Goal: Navigation & Orientation: Go to known website

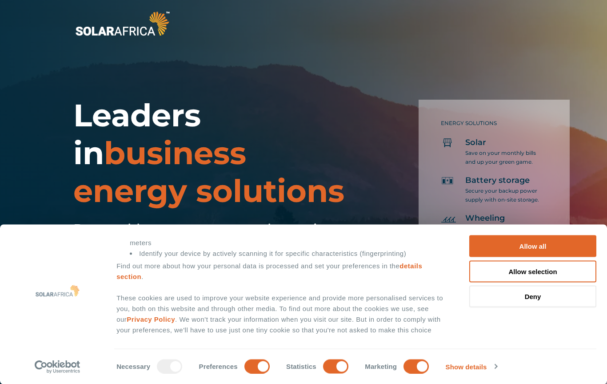
scroll to position [111, 0]
click at [329, 369] on input "Statistics" at bounding box center [335, 366] width 25 height 14
click at [334, 364] on input "Statistics" at bounding box center [335, 366] width 25 height 14
checkbox input "true"
click at [167, 365] on div at bounding box center [169, 366] width 25 height 14
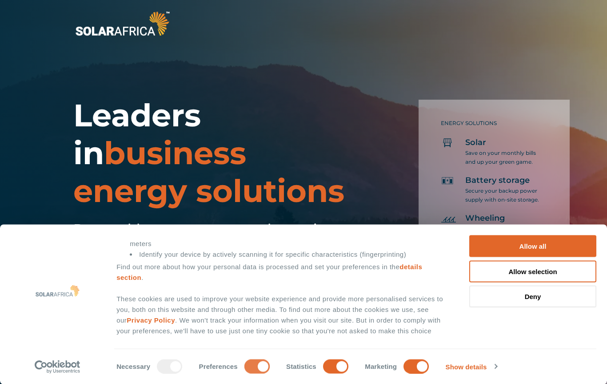
click at [258, 368] on input "Preferences" at bounding box center [256, 366] width 25 height 14
checkbox input "false"
click at [417, 364] on input "Marketing" at bounding box center [416, 366] width 25 height 14
click at [422, 367] on input "Marketing" at bounding box center [416, 366] width 25 height 14
click at [421, 369] on input "Marketing" at bounding box center [416, 366] width 25 height 14
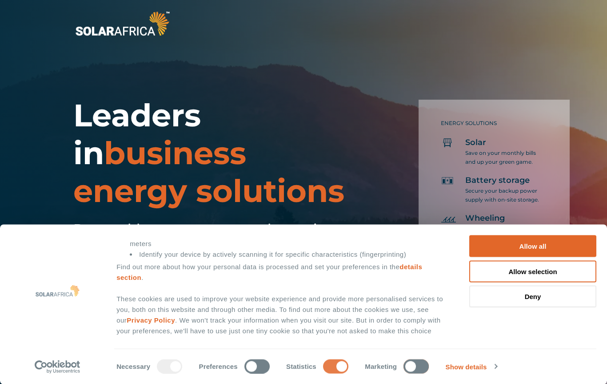
click at [420, 365] on input "Marketing" at bounding box center [416, 366] width 25 height 14
click at [417, 365] on input "Marketing" at bounding box center [416, 366] width 25 height 14
checkbox input "false"
click at [341, 363] on input "Statistics" at bounding box center [335, 366] width 25 height 14
click at [338, 367] on input "Statistics" at bounding box center [335, 366] width 25 height 14
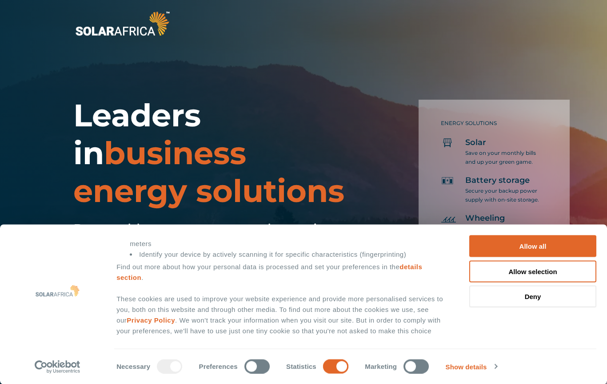
click at [329, 363] on input "Statistics" at bounding box center [335, 366] width 25 height 14
checkbox input "false"
click at [256, 368] on input "Preferences" at bounding box center [256, 366] width 25 height 14
click at [246, 364] on input "Preferences" at bounding box center [256, 366] width 25 height 14
click at [261, 367] on input "Preferences" at bounding box center [256, 366] width 25 height 14
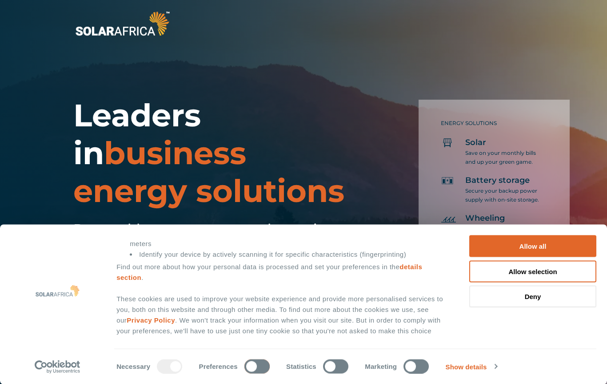
checkbox input "true"
click at [339, 370] on input "Statistics" at bounding box center [335, 366] width 25 height 14
click at [174, 372] on div at bounding box center [169, 366] width 25 height 14
click at [335, 364] on input "Statistics" at bounding box center [335, 366] width 25 height 14
checkbox input "false"
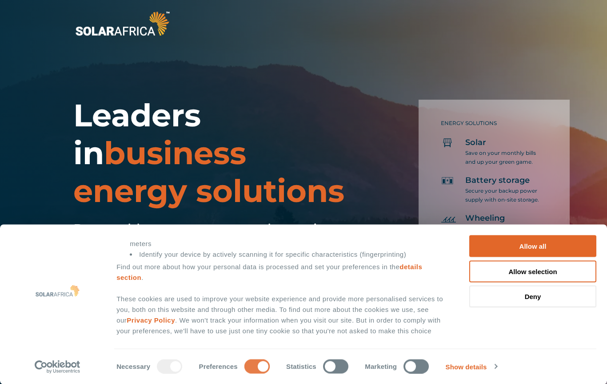
click at [260, 364] on input "Preferences" at bounding box center [256, 366] width 25 height 14
checkbox input "false"
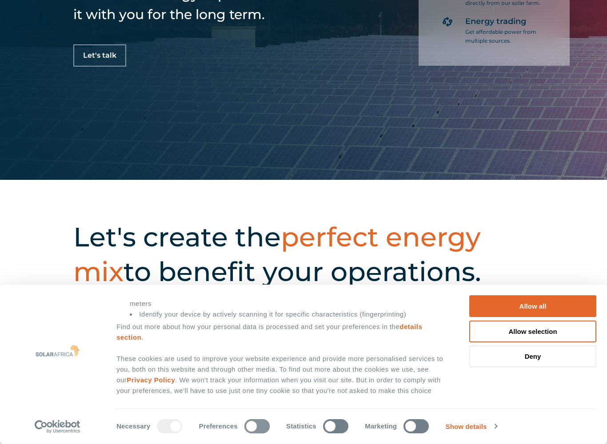
scroll to position [265, 0]
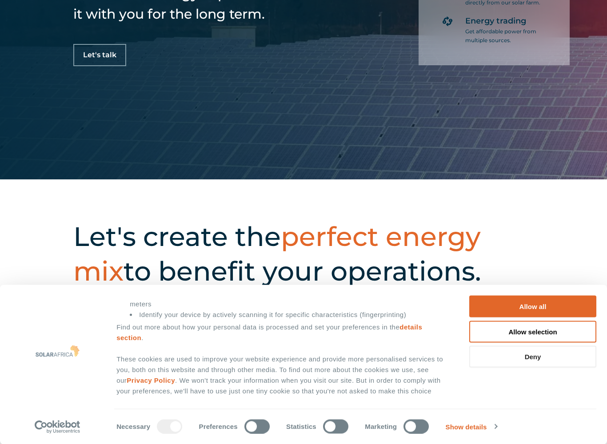
click at [534, 361] on button "Deny" at bounding box center [532, 357] width 127 height 22
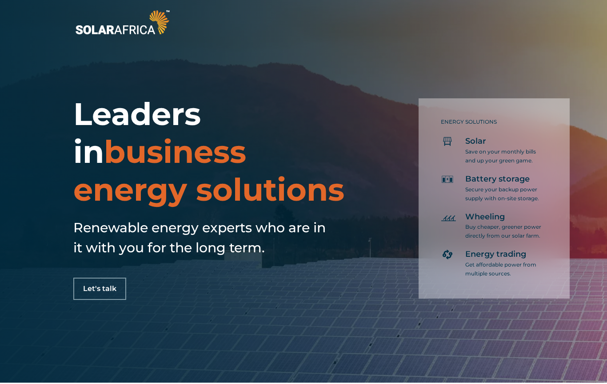
scroll to position [0, 0]
